Goal: Task Accomplishment & Management: Manage account settings

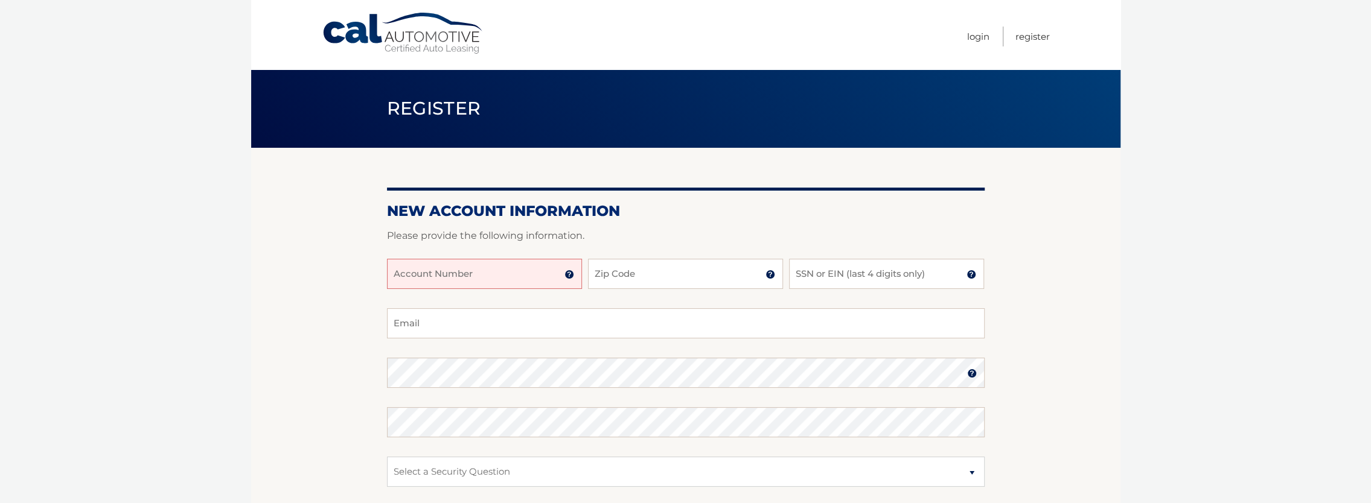
click at [459, 274] on input "Account Number" at bounding box center [484, 274] width 195 height 30
type input "44455986430"
click at [595, 273] on input "Zip Code" at bounding box center [685, 274] width 195 height 30
type input "11762"
click at [800, 275] on input "SSN or EIN (last 4 digits only)" at bounding box center [886, 274] width 195 height 30
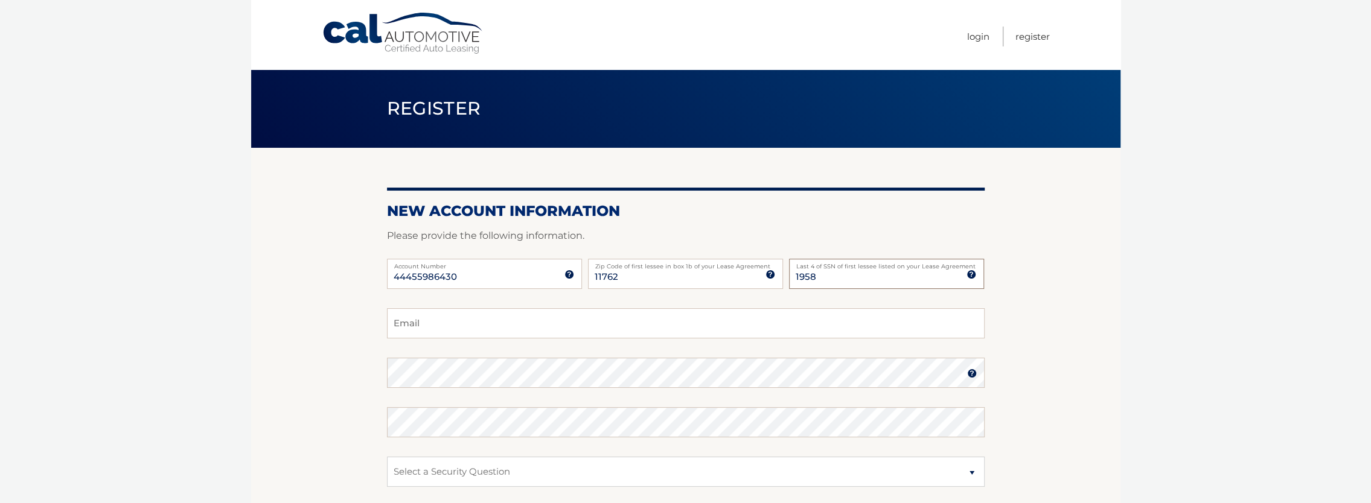
type input "1958"
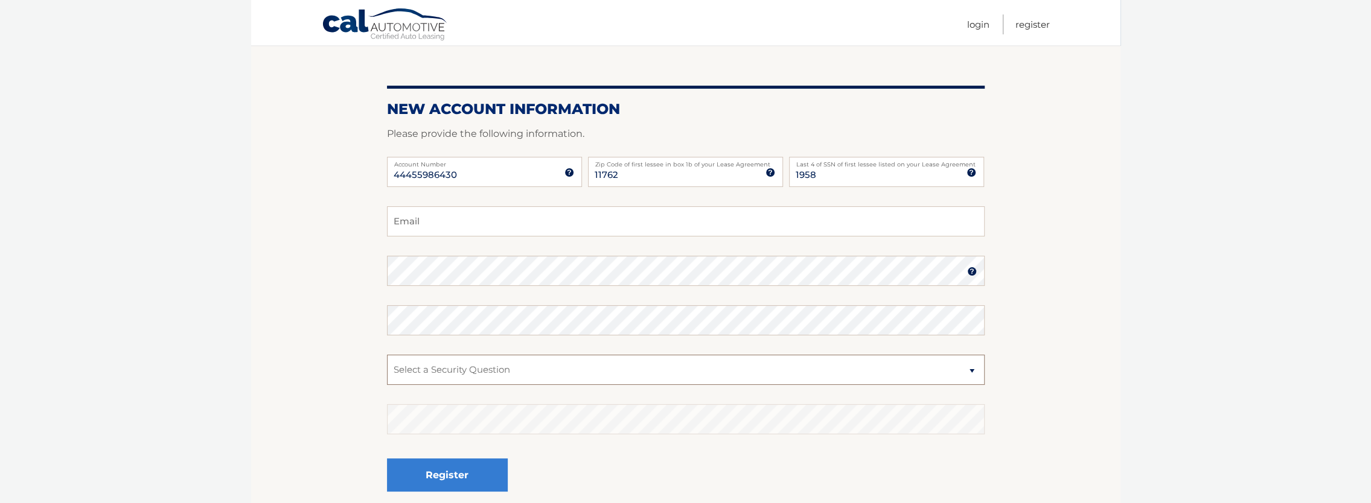
scroll to position [121, 0]
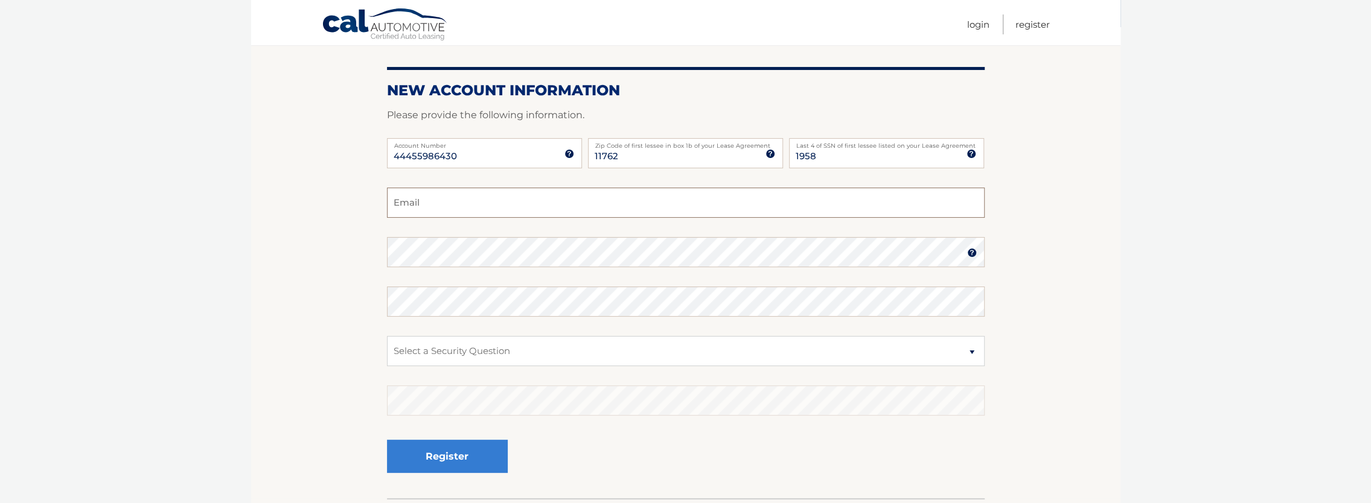
click at [450, 204] on input "Email" at bounding box center [686, 203] width 598 height 30
type input "mminarczyk@gmail.com"
click at [449, 348] on select "Select a Security Question What was the name of your elementary school? What is…" at bounding box center [686, 351] width 598 height 30
select select "1"
click at [387, 336] on select "Select a Security Question What was the name of your elementary school? What is…" at bounding box center [686, 351] width 598 height 30
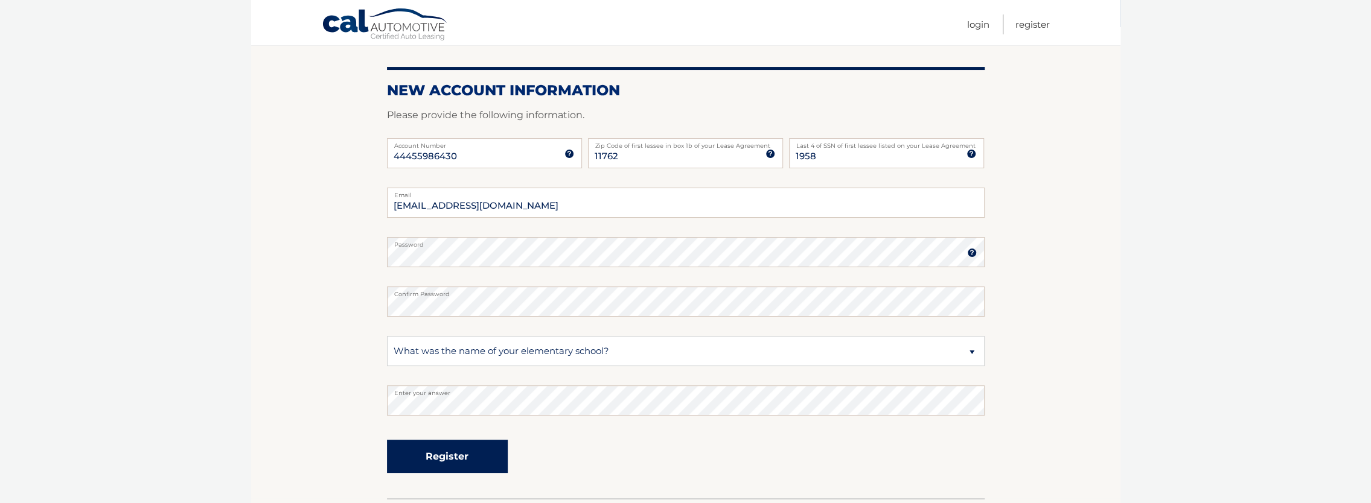
click at [427, 452] on button "Register" at bounding box center [447, 456] width 121 height 33
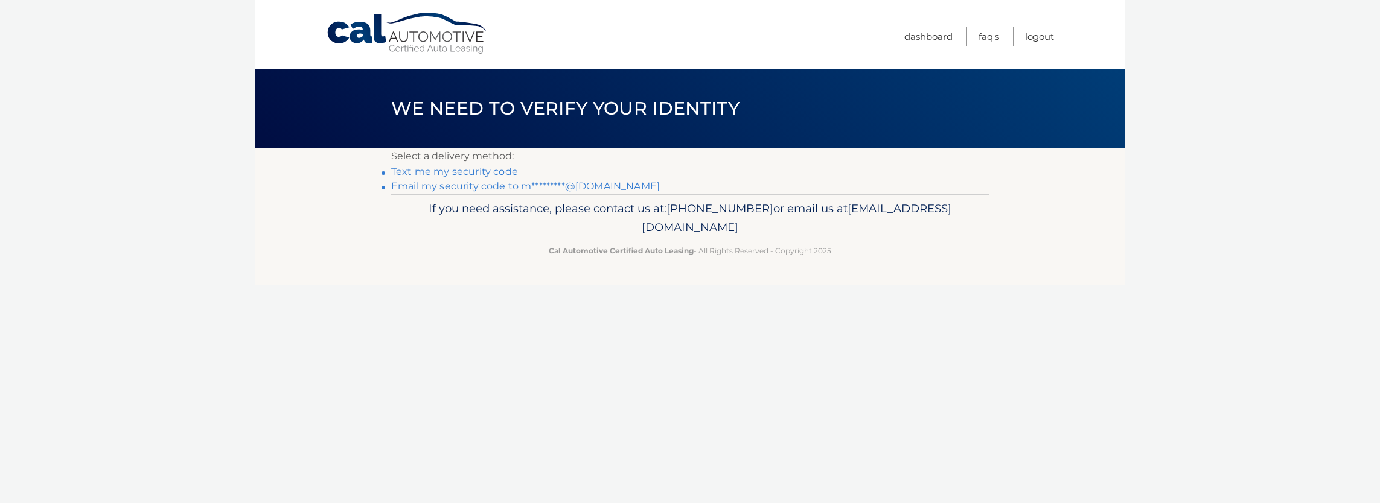
click at [477, 185] on link "Email my security code to m*********@gmail.com" at bounding box center [525, 185] width 269 height 11
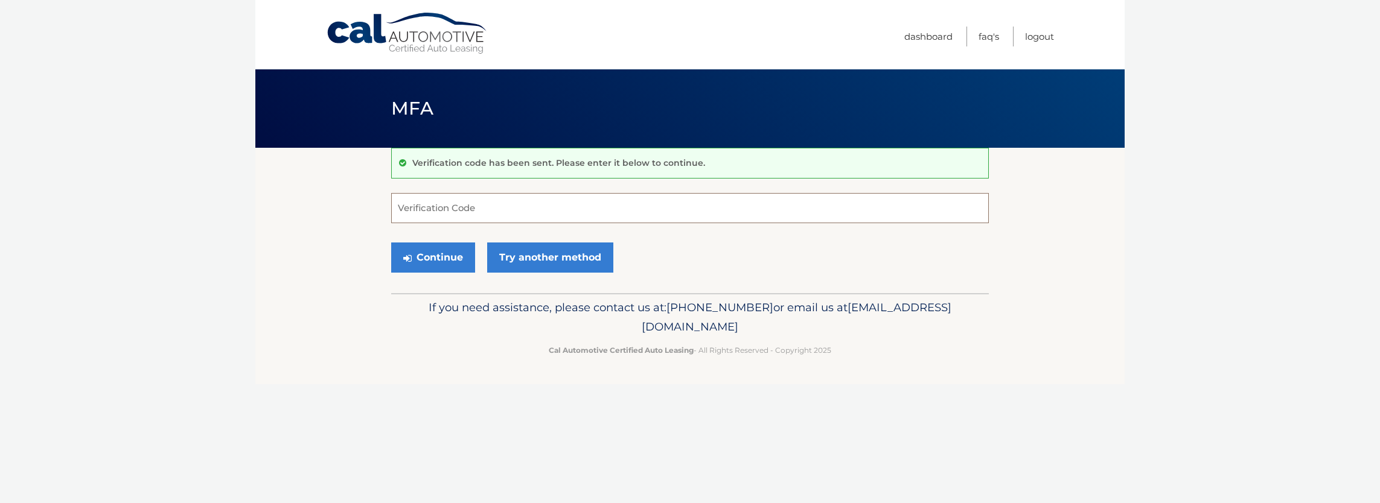
click at [453, 212] on input "Verification Code" at bounding box center [690, 208] width 598 height 30
type input "894669"
click at [391, 243] on button "Continue" at bounding box center [433, 258] width 84 height 30
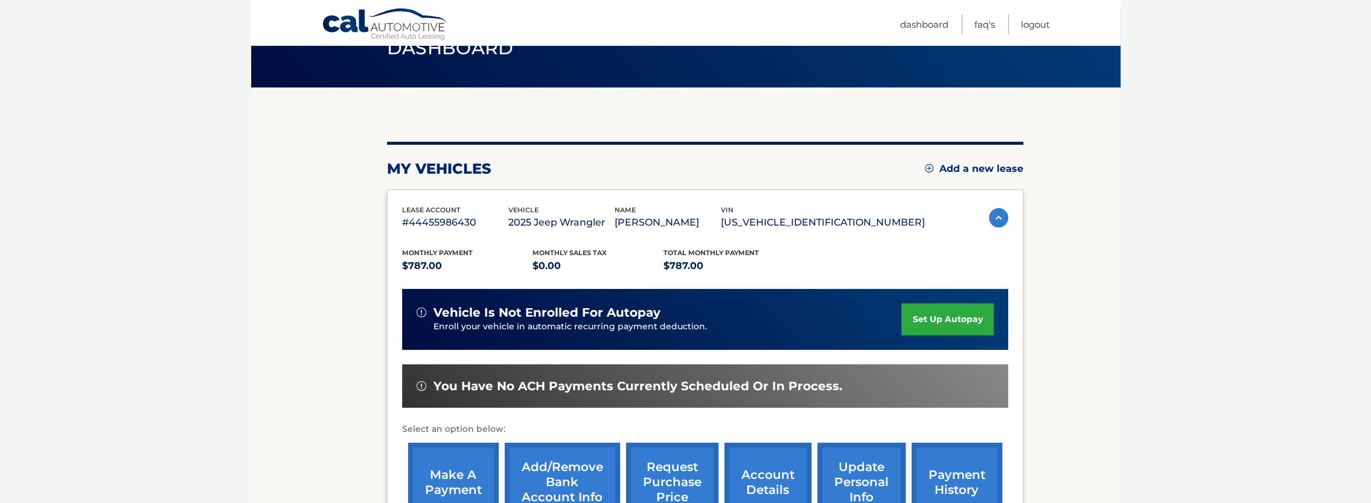
scroll to position [121, 0]
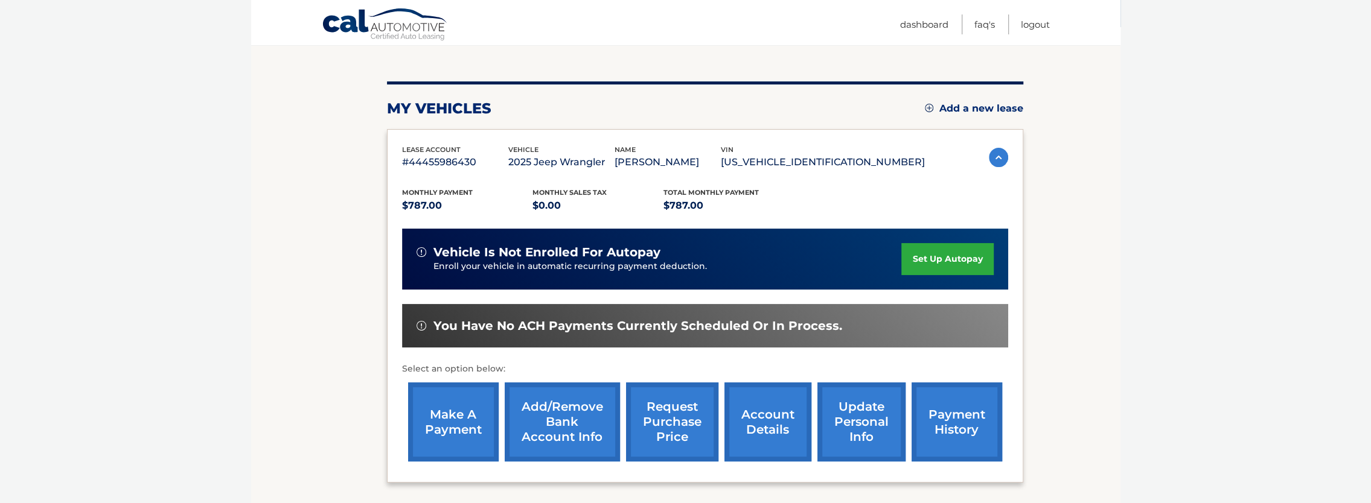
click at [456, 425] on link "make a payment" at bounding box center [453, 422] width 91 height 79
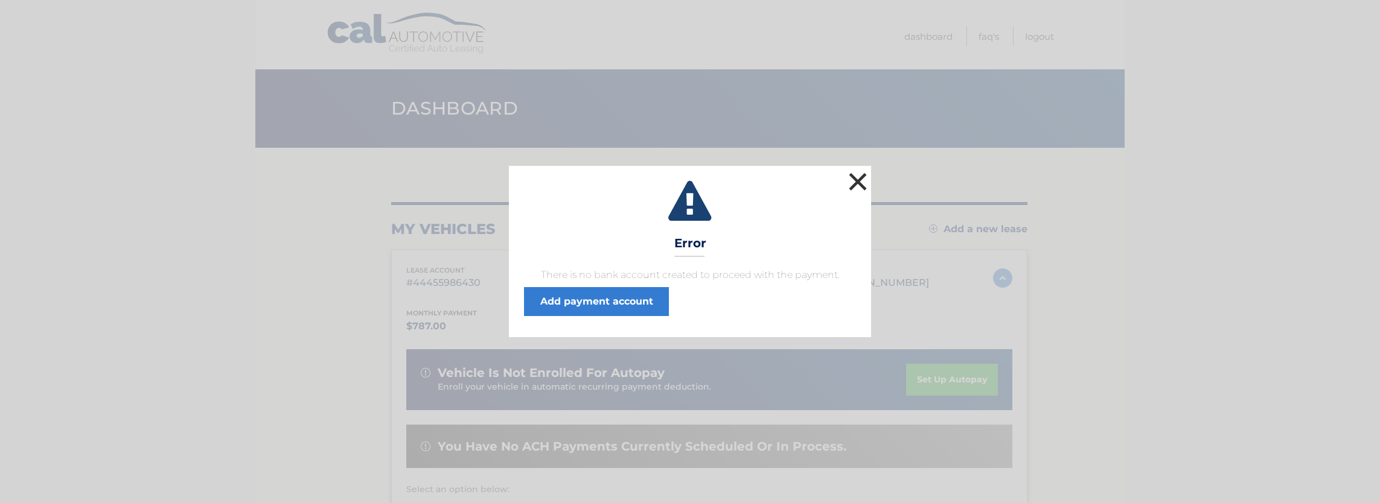
click at [855, 178] on button "×" at bounding box center [858, 182] width 24 height 24
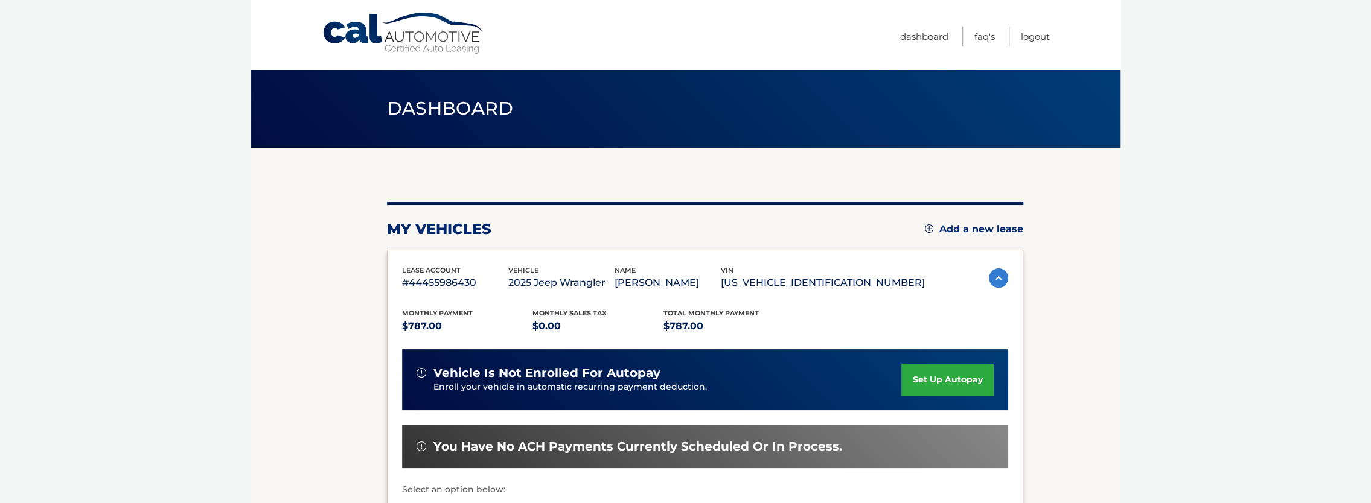
scroll to position [121, 0]
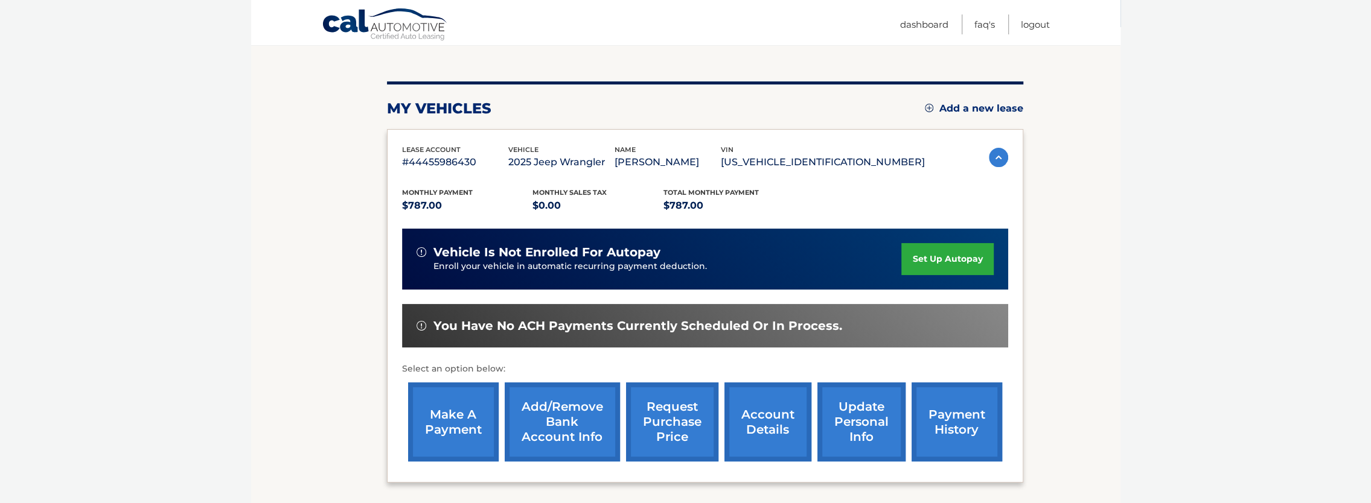
click at [554, 420] on link "Add/Remove bank account info" at bounding box center [562, 422] width 115 height 79
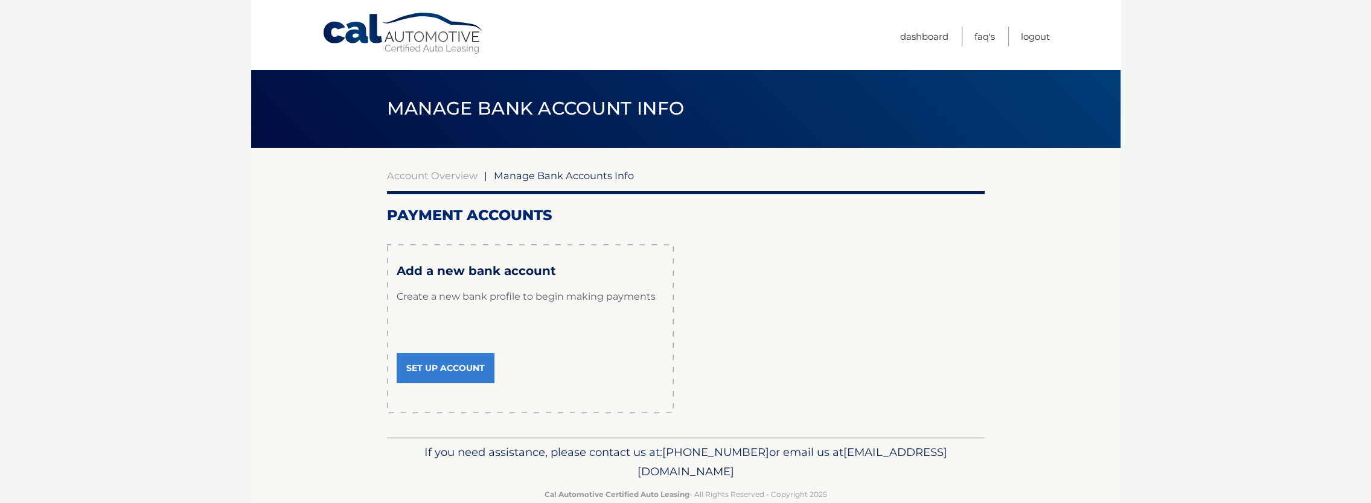
click at [453, 370] on link "Set Up Account" at bounding box center [446, 368] width 98 height 30
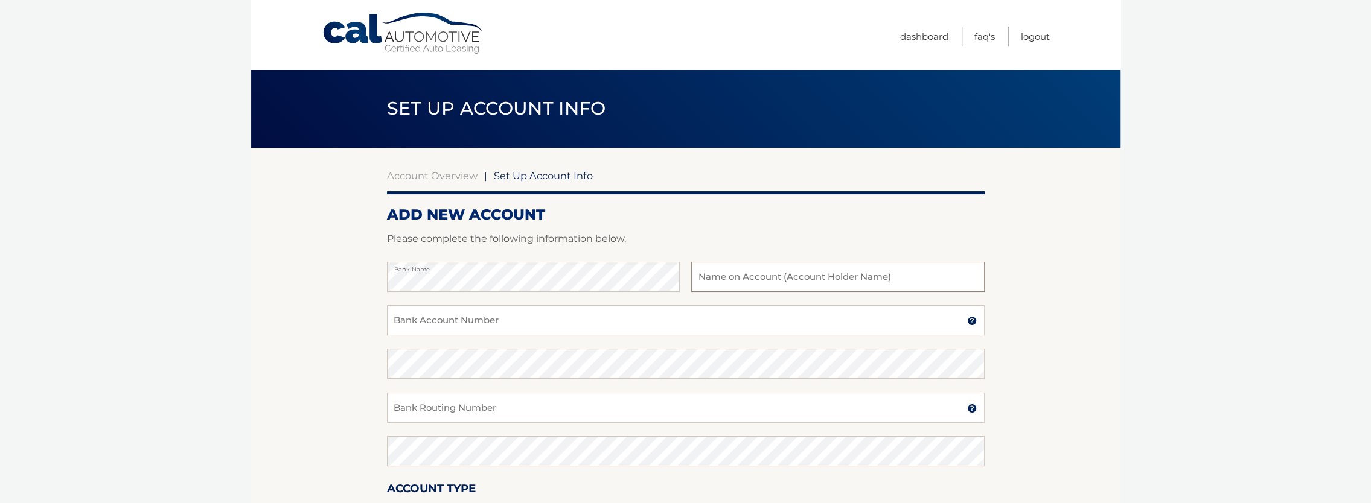
click at [724, 279] on input "text" at bounding box center [837, 277] width 293 height 30
type input "[PERSON_NAME]"
click at [486, 322] on input "Bank Account Number" at bounding box center [686, 320] width 598 height 30
type input "142301892"
click at [438, 407] on input "Bank Routing Number" at bounding box center [686, 408] width 598 height 30
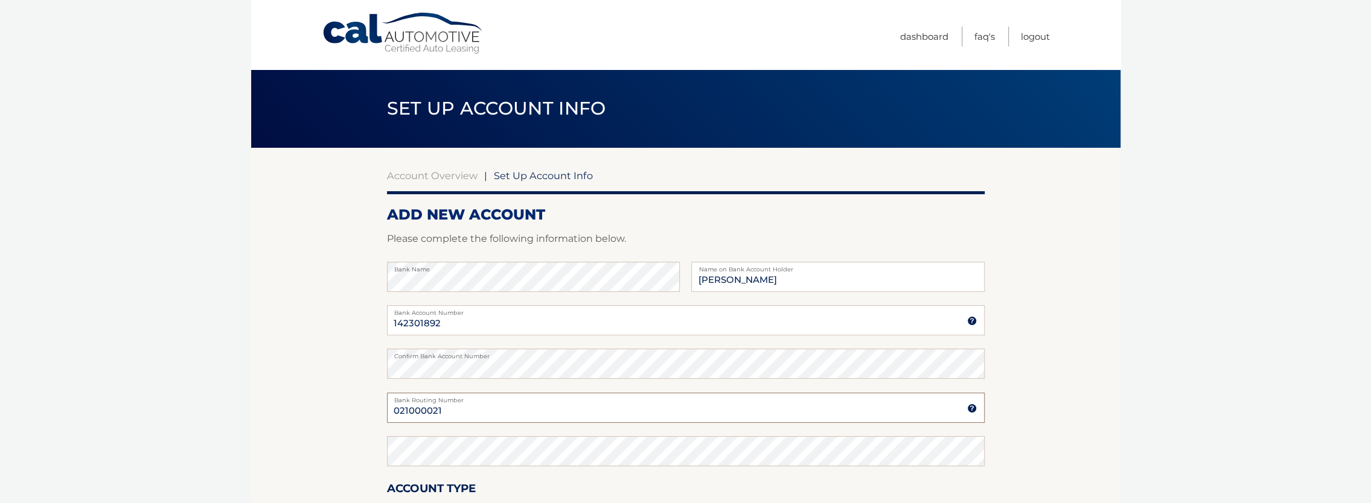
type input "021000021"
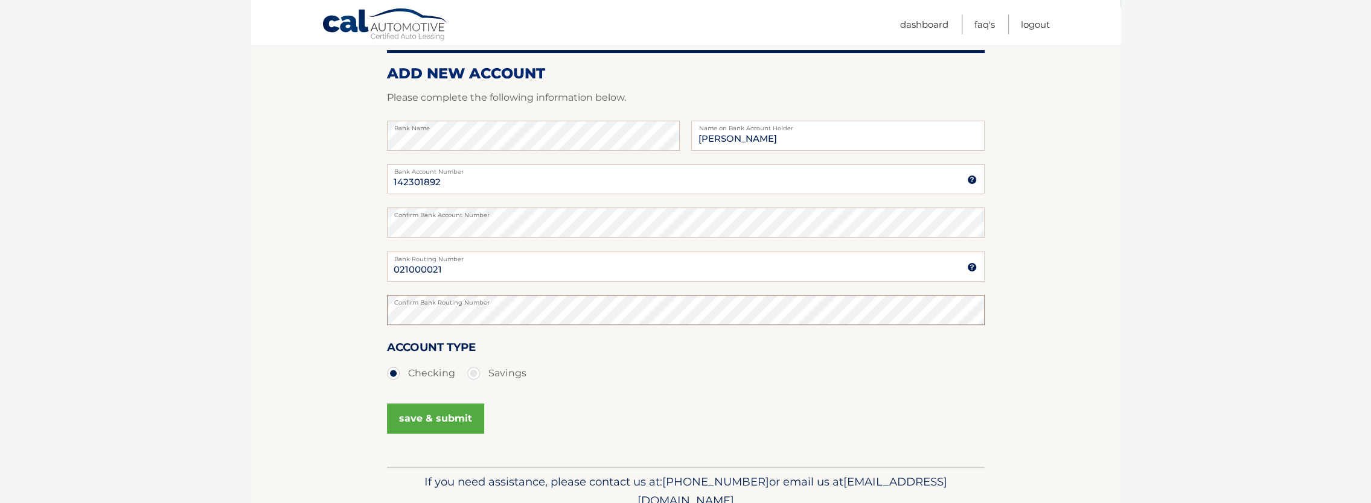
scroll to position [181, 0]
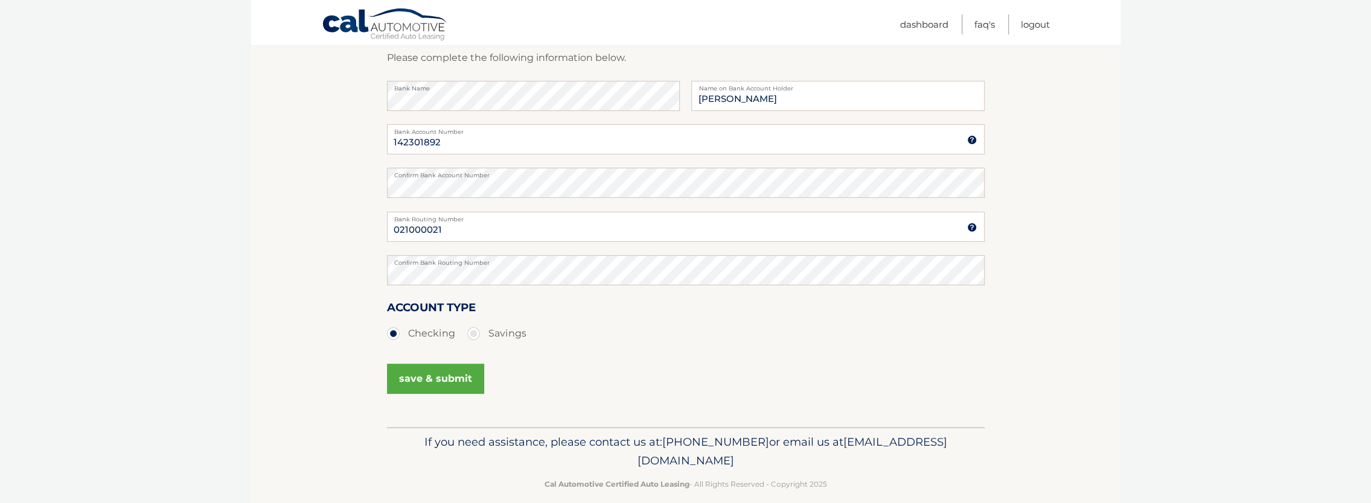
click at [434, 369] on button "save & submit" at bounding box center [435, 379] width 97 height 30
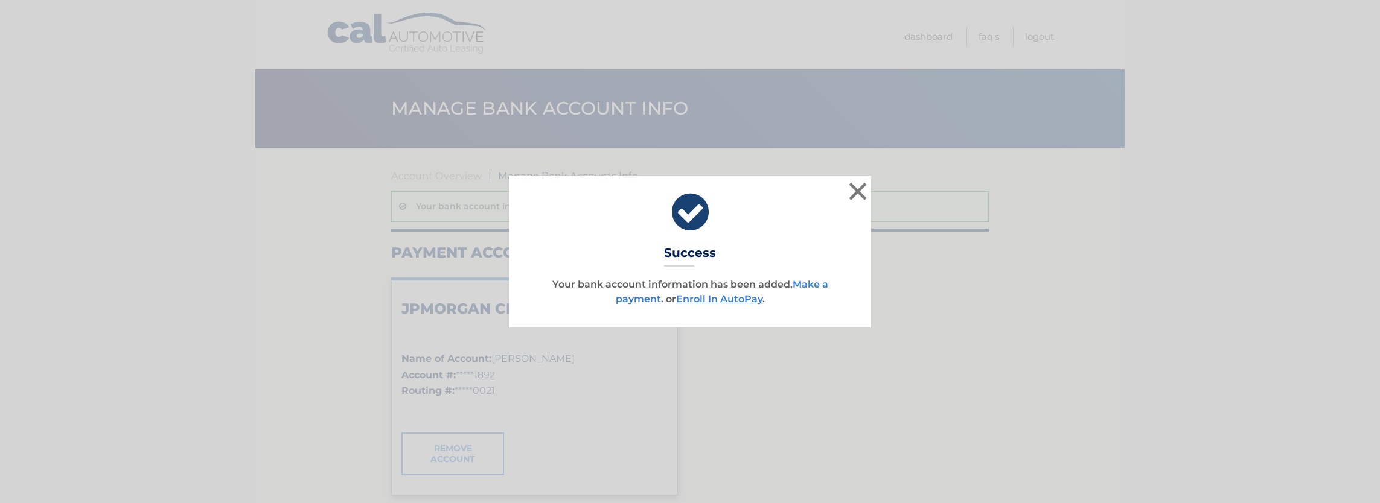
click at [637, 297] on link "Make a payment" at bounding box center [722, 292] width 212 height 26
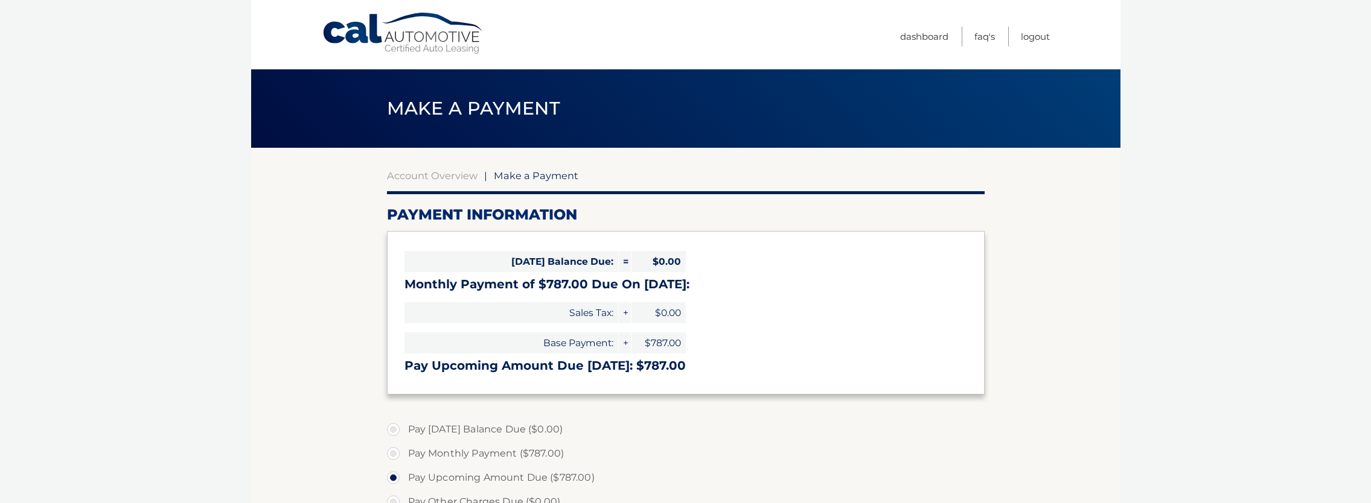
select select "NzczN2NiZWYtMjc4My00YTRiLTk2NmUtOGEwN2MzZDEzNjRk"
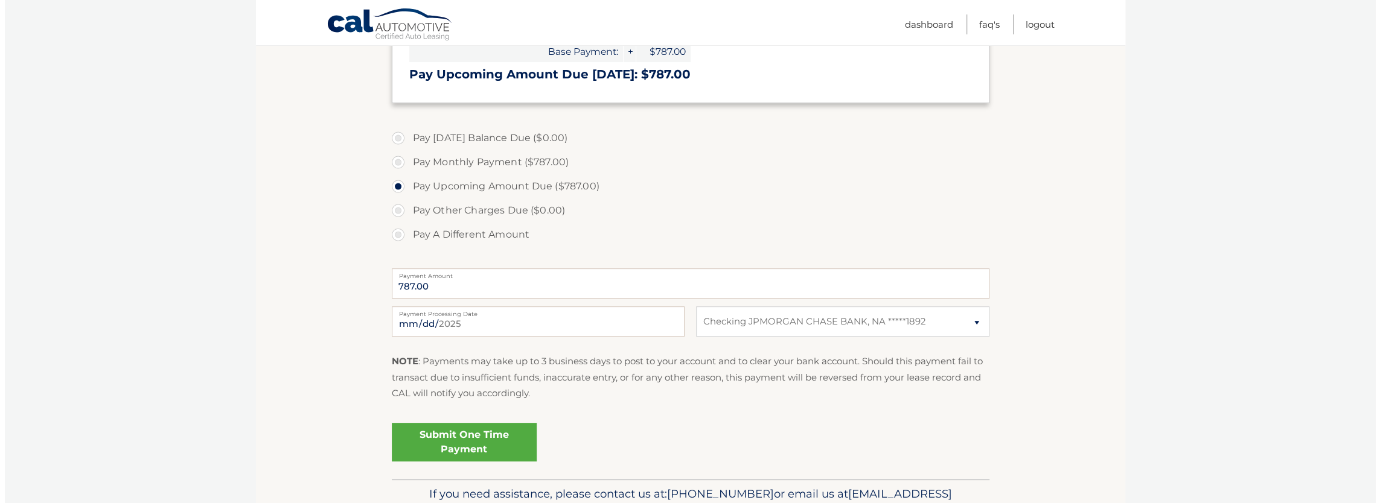
scroll to position [302, 0]
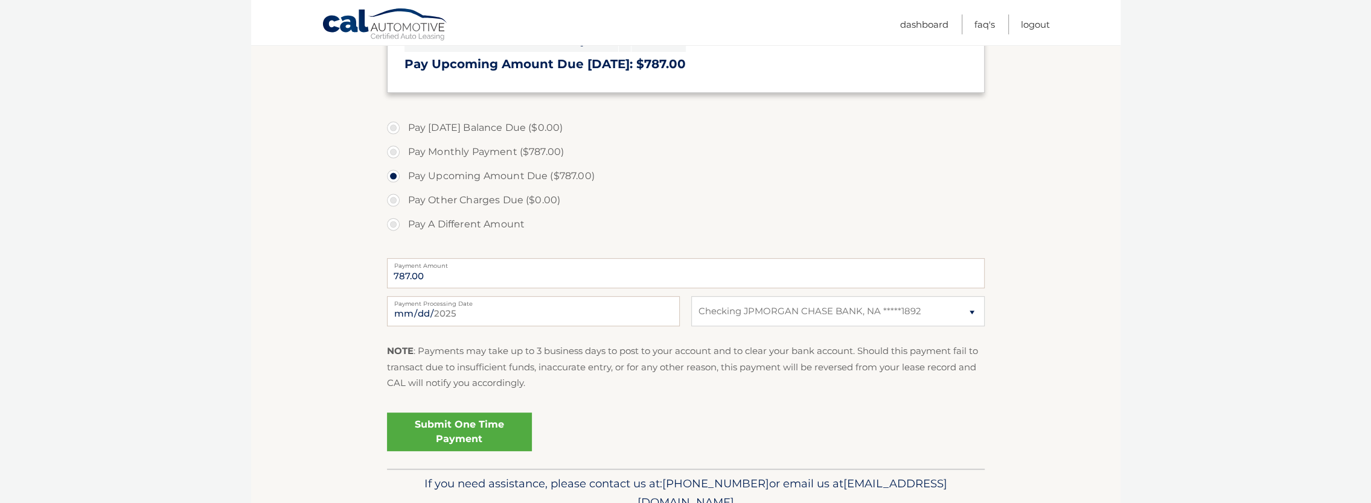
click at [470, 430] on link "Submit One Time Payment" at bounding box center [459, 432] width 145 height 39
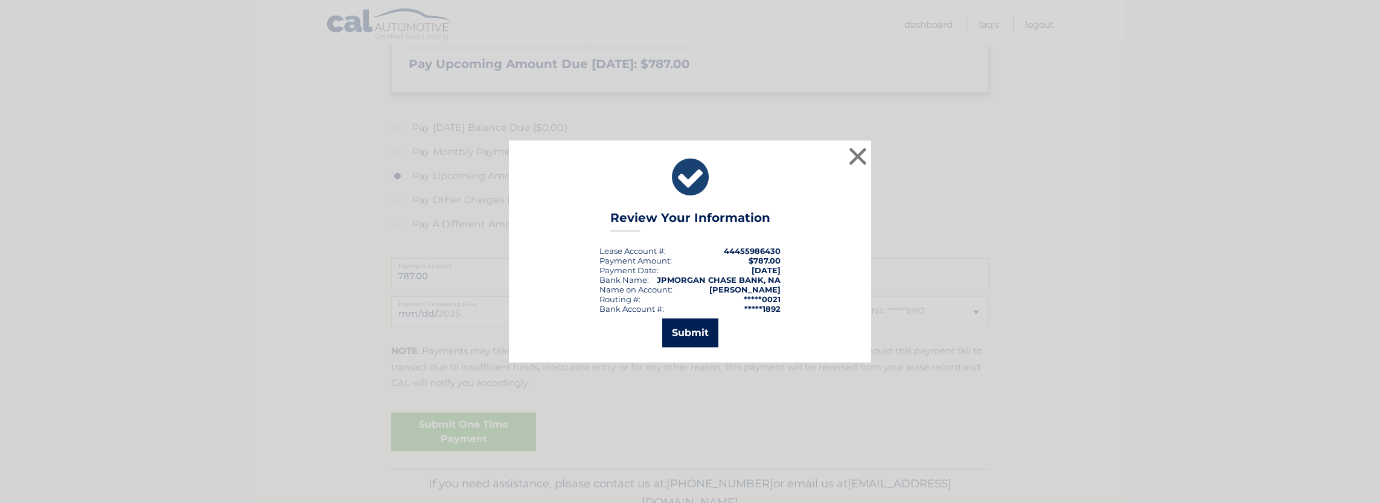
click at [689, 329] on button "Submit" at bounding box center [690, 333] width 56 height 29
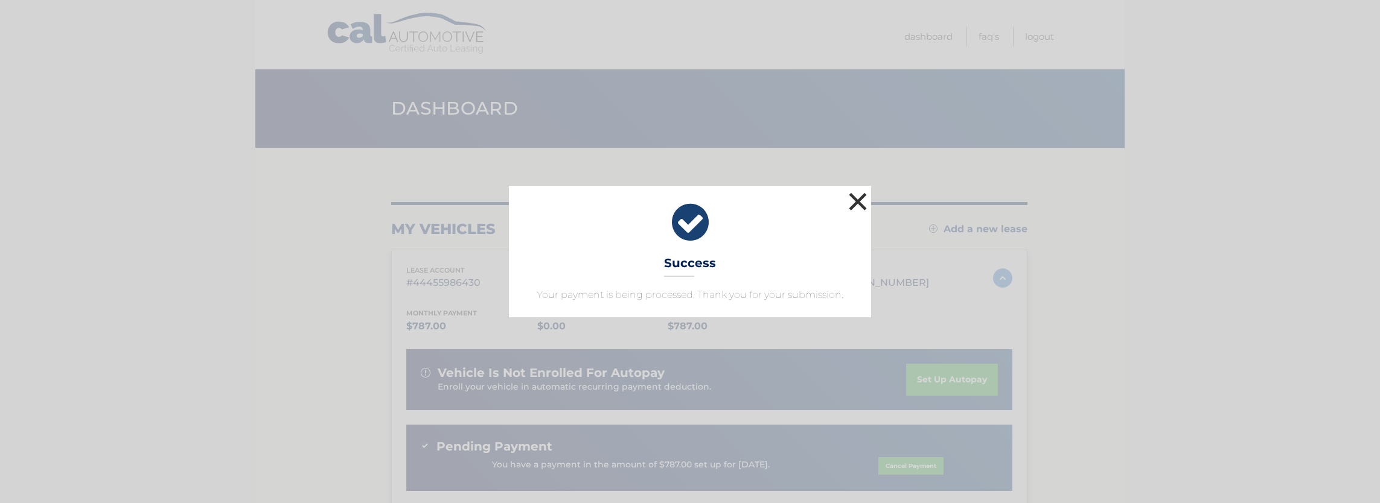
click at [857, 199] on button "×" at bounding box center [858, 202] width 24 height 24
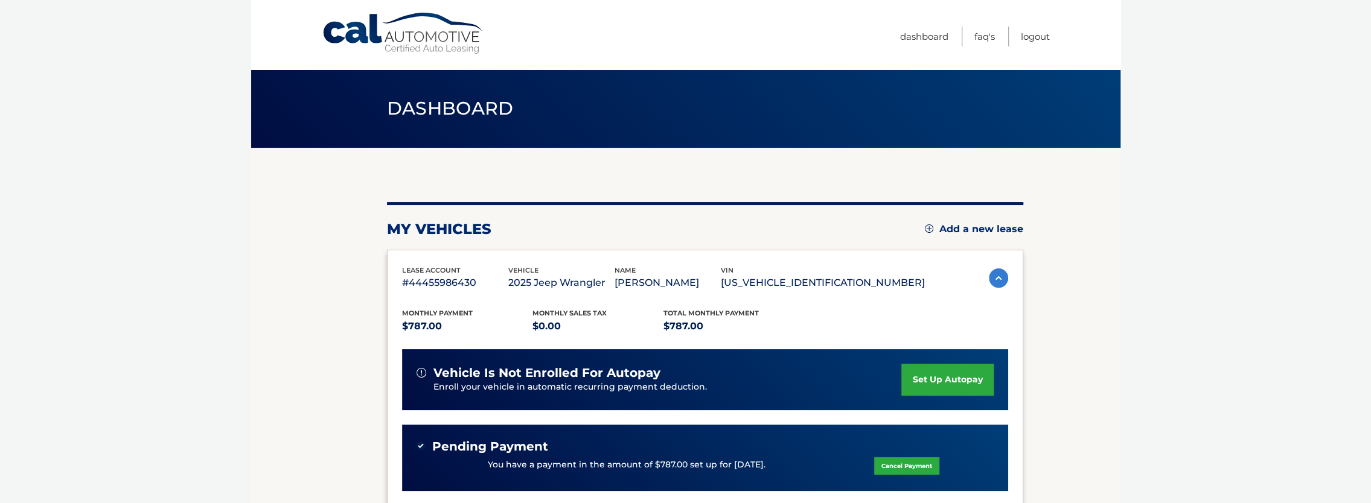
click at [936, 379] on link "set up autopay" at bounding box center [947, 380] width 92 height 32
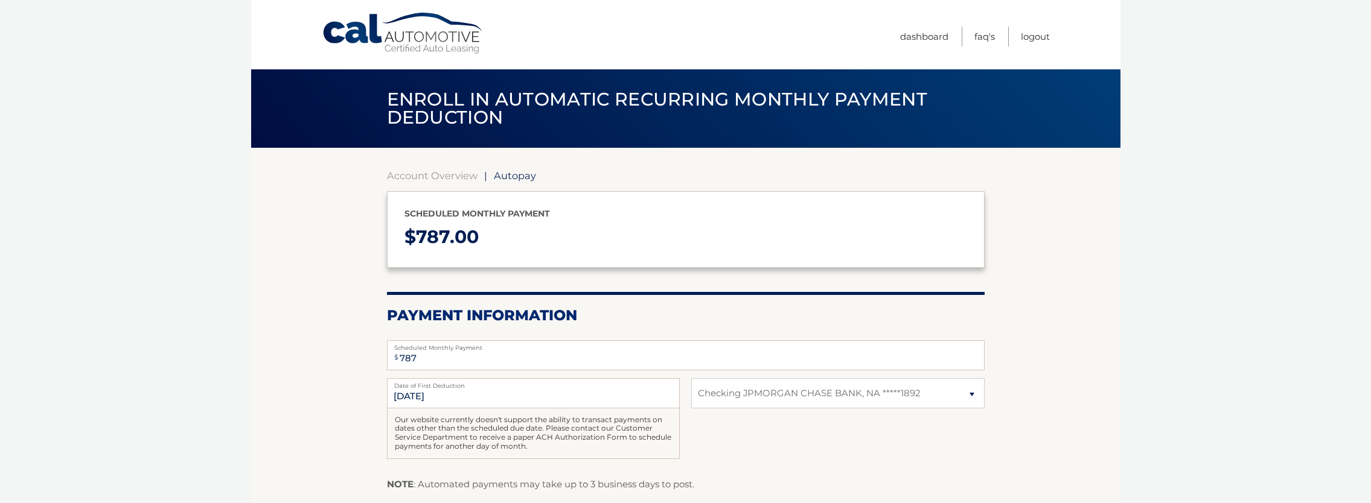
select select "NzczN2NiZWYtMjc4My00YTRiLTk2NmUtOGEwN2MzZDEzNjRk"
click at [397, 394] on input "[DATE]" at bounding box center [533, 393] width 293 height 30
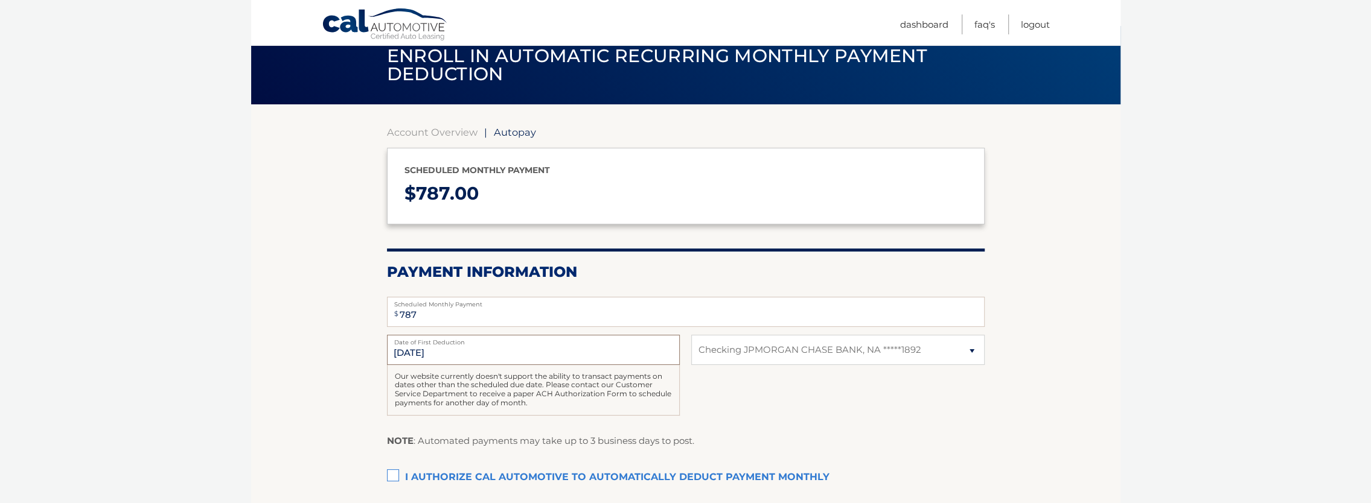
scroll to position [60, 0]
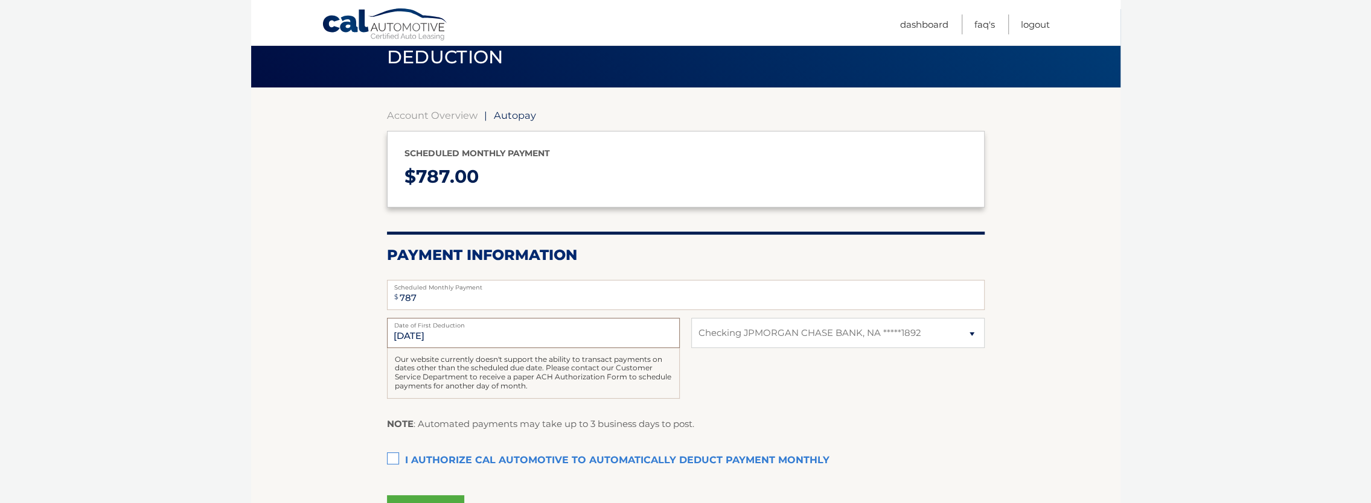
click at [413, 342] on input "[DATE]" at bounding box center [533, 333] width 293 height 30
click at [398, 334] on input "[DATE]" at bounding box center [533, 333] width 293 height 30
drag, startPoint x: 442, startPoint y: 339, endPoint x: 377, endPoint y: 330, distance: 65.2
click at [377, 330] on section "Account Overview | Autopay Scheduled monthly payment $ 787.00 Payment Informati…" at bounding box center [685, 315] width 869 height 455
click at [459, 336] on input "[DATE]" at bounding box center [533, 333] width 293 height 30
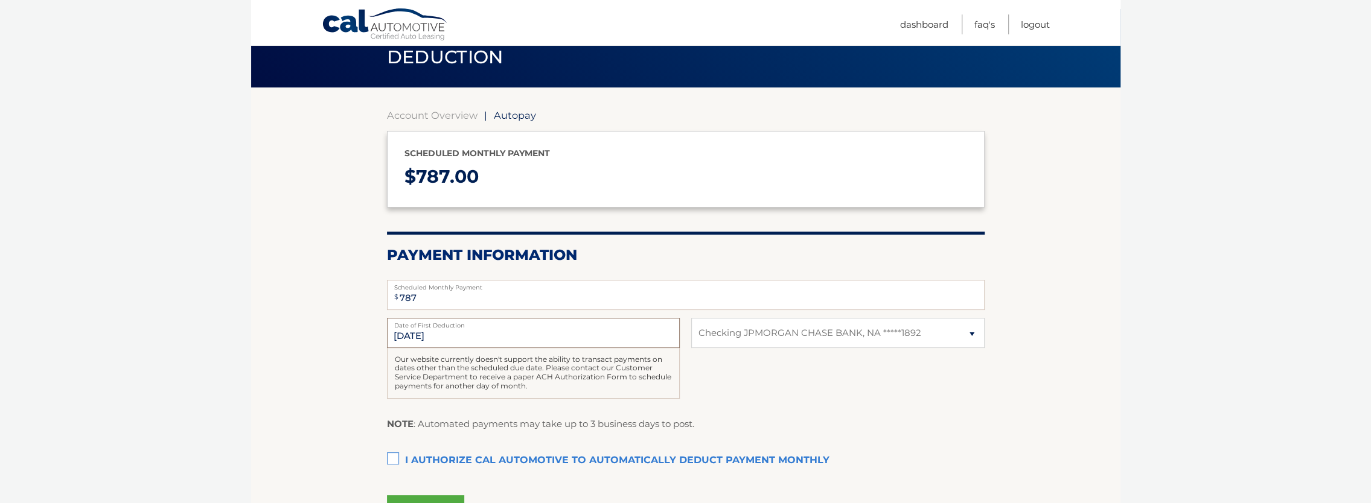
drag, startPoint x: 398, startPoint y: 334, endPoint x: 383, endPoint y: 334, distance: 15.7
click at [383, 334] on section "Account Overview | Autopay Scheduled monthly payment $ 787.00 Payment Informati…" at bounding box center [685, 315] width 869 height 455
drag, startPoint x: 383, startPoint y: 334, endPoint x: 413, endPoint y: 334, distance: 30.2
click at [413, 334] on input "[DATE]" at bounding box center [533, 333] width 293 height 30
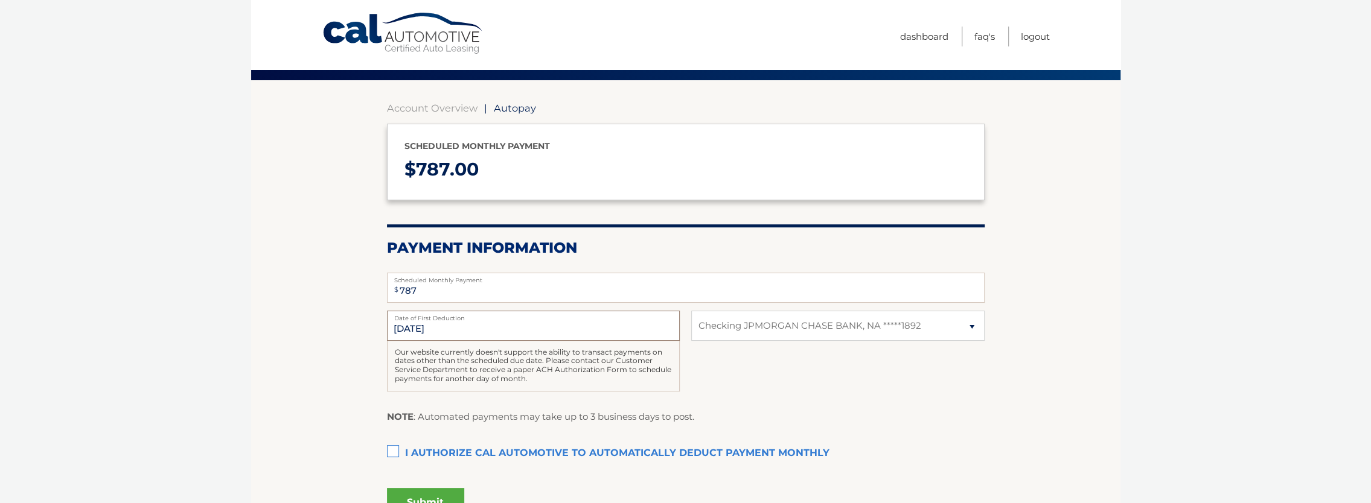
scroll to position [0, 0]
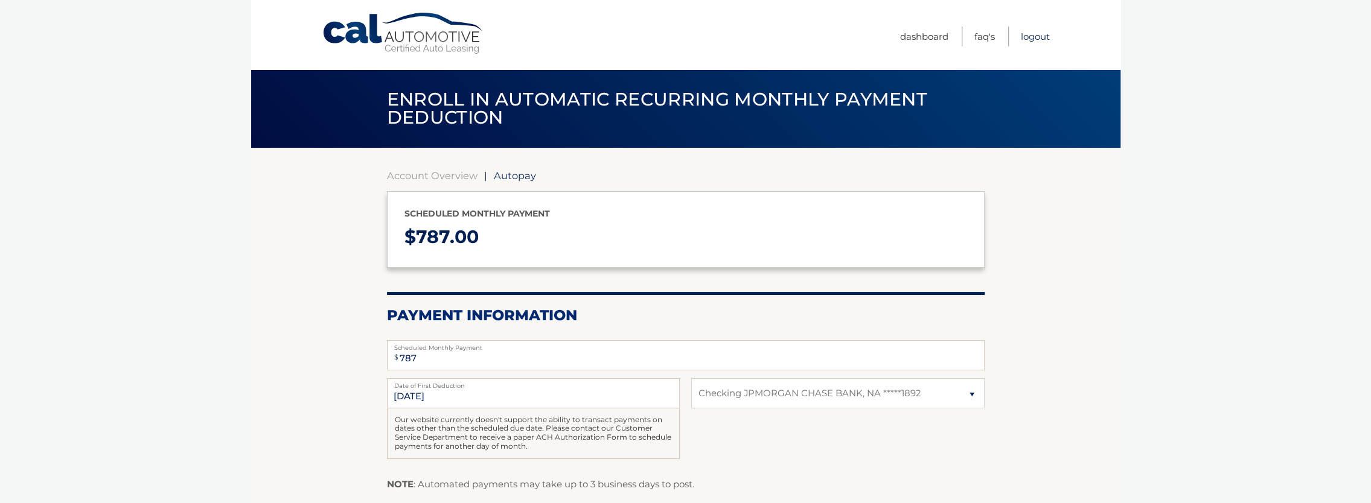
click at [1033, 33] on link "Logout" at bounding box center [1035, 37] width 29 height 20
